Goal: Information Seeking & Learning: Learn about a topic

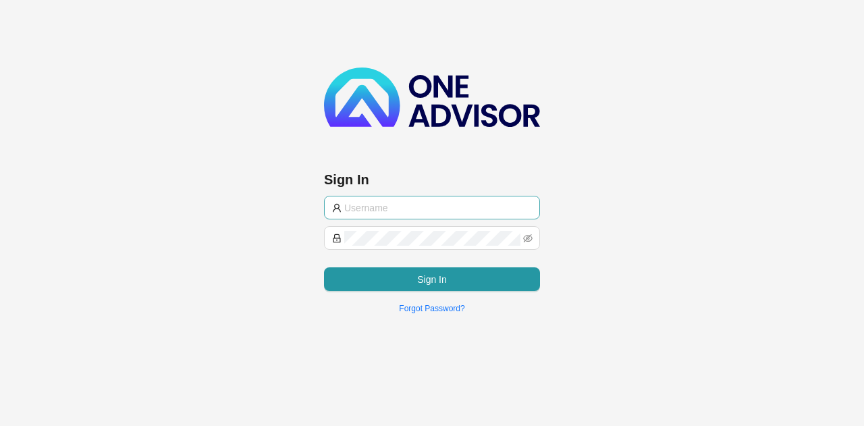
click at [415, 207] on input "text" at bounding box center [438, 208] width 188 height 15
type input "support@hvmws"
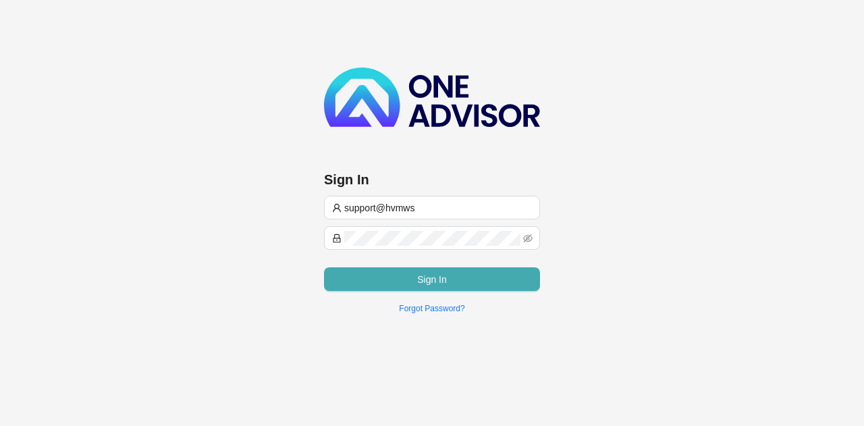
click at [407, 272] on button "Sign In" at bounding box center [432, 279] width 216 height 24
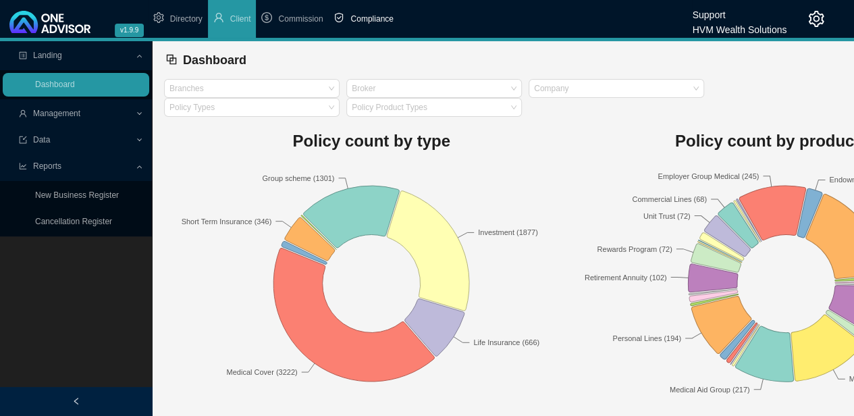
click at [365, 21] on span "Compliance" at bounding box center [371, 18] width 43 height 9
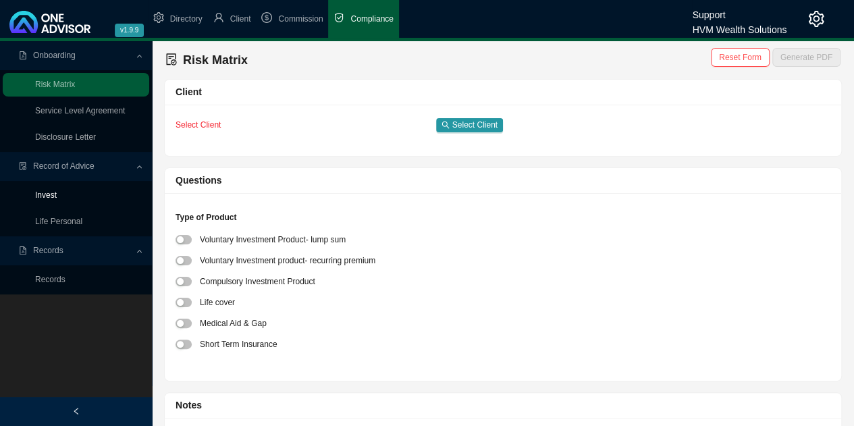
click at [52, 200] on link "Invest" at bounding box center [46, 194] width 22 height 9
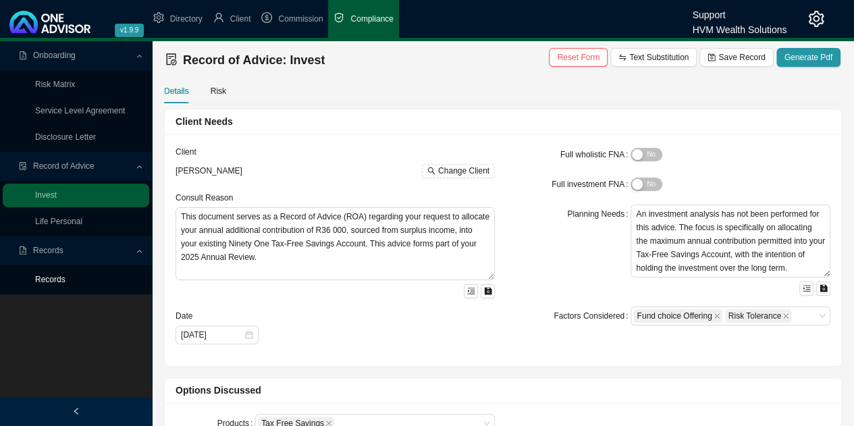
click at [51, 279] on link "Records" at bounding box center [50, 279] width 30 height 9
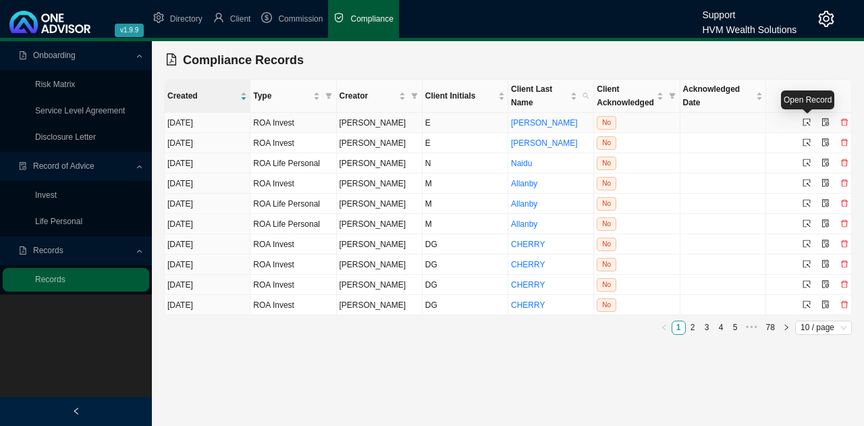
click at [807, 122] on icon "select" at bounding box center [807, 122] width 8 height 8
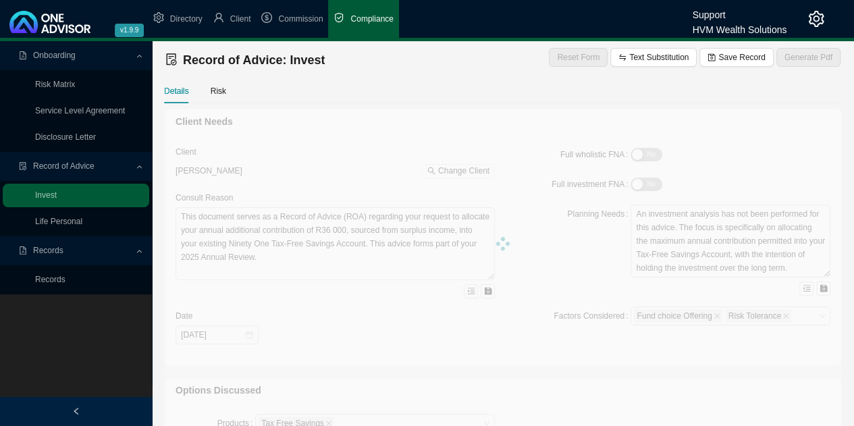
type textarea "This Record of Advice outlines the guidance provided regarding the restructurin…"
type textarea "You are [DEMOGRAPHIC_DATA], with three adult children and related dependants. Y…"
type textarea "To help meet your financial objectives, we propose the following two-part inves…"
type textarea "You have confirmed your decision to proceed with the recommendations provided i…"
type textarea "A traditional unit trust investment was considered during the planning process.…"
